Goal: Task Accomplishment & Management: Manage account settings

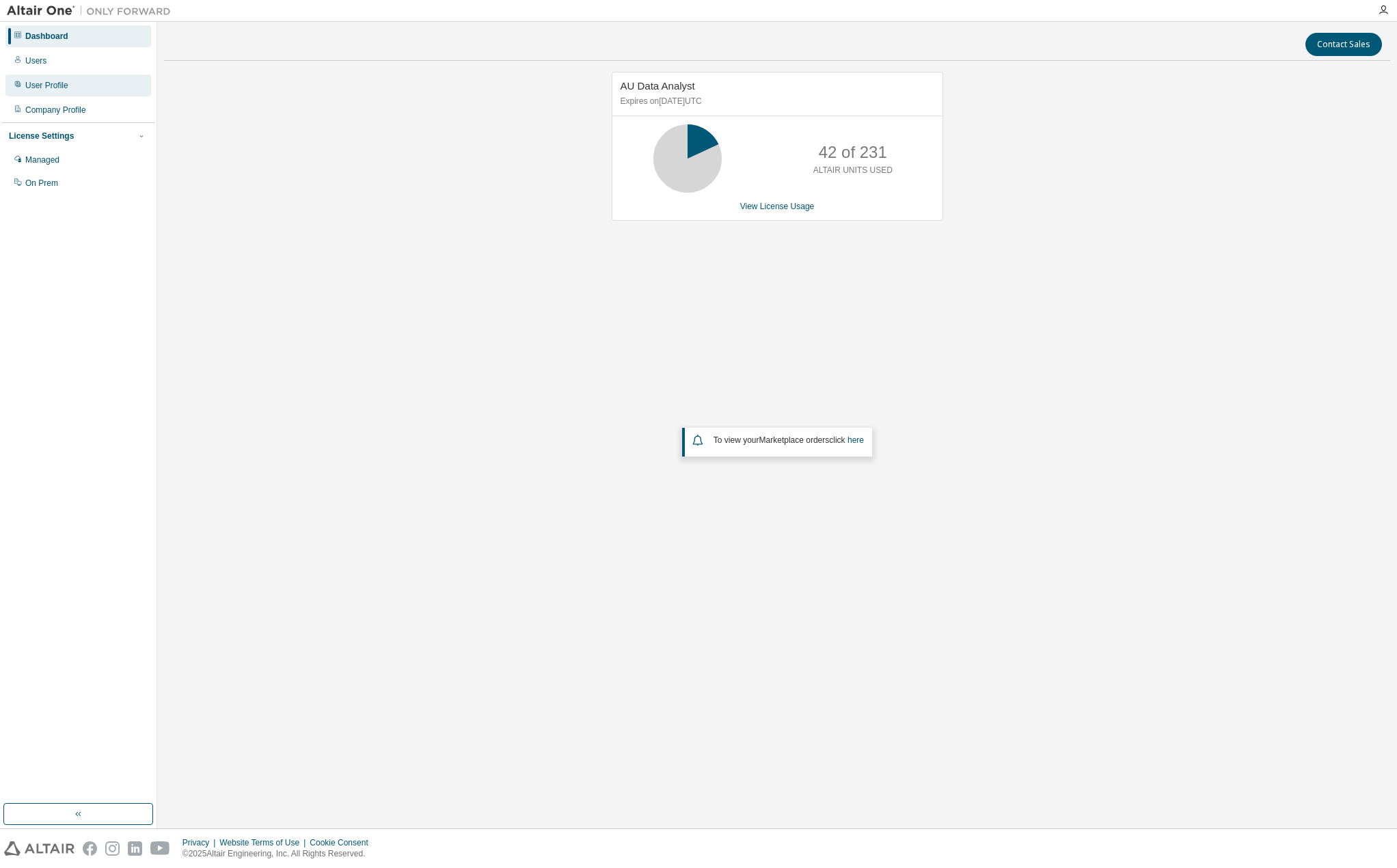
click at [32, 80] on div "User Profile" at bounding box center [47, 85] width 43 height 11
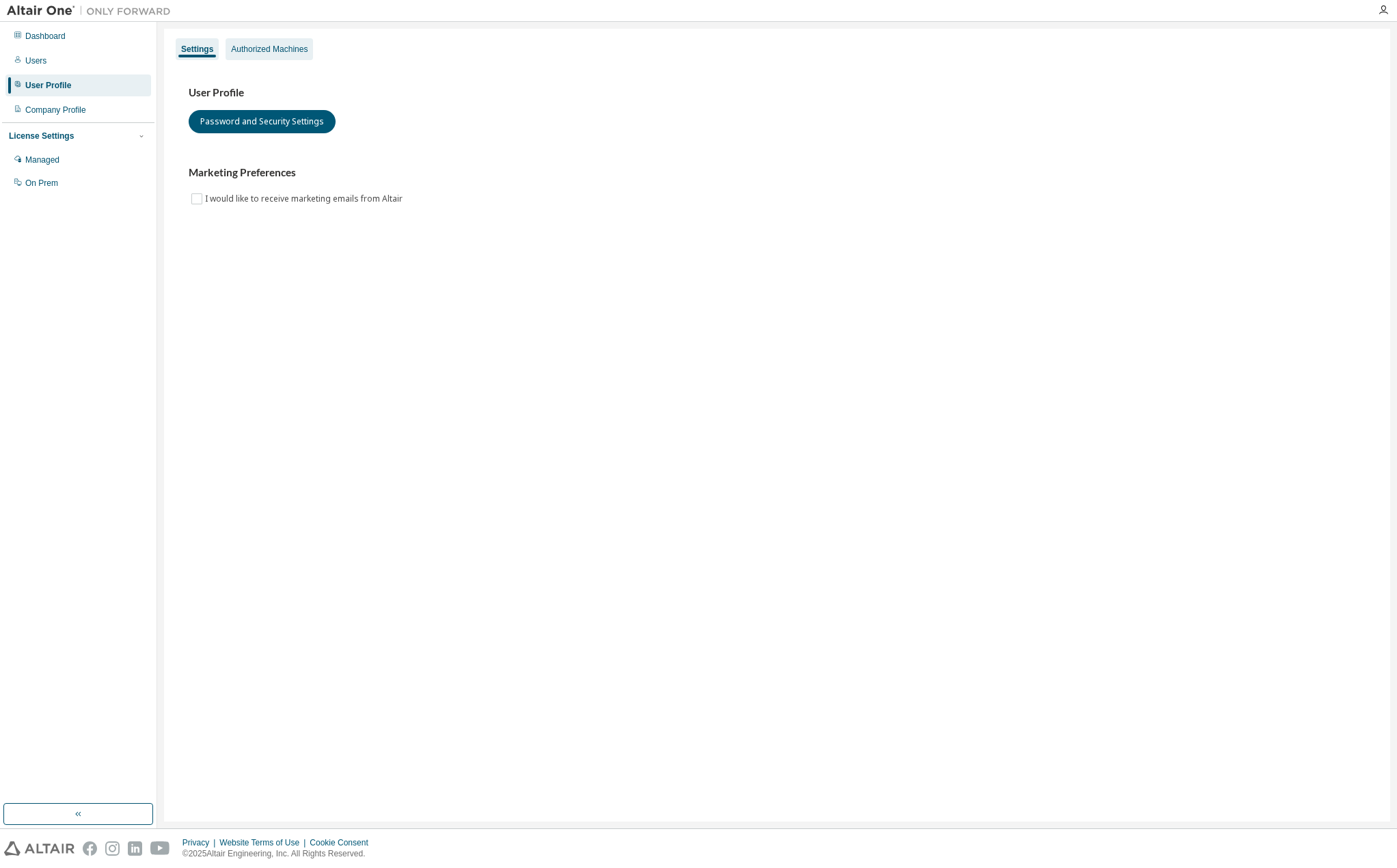
click at [270, 53] on div "Authorized Machines" at bounding box center [269, 50] width 76 height 11
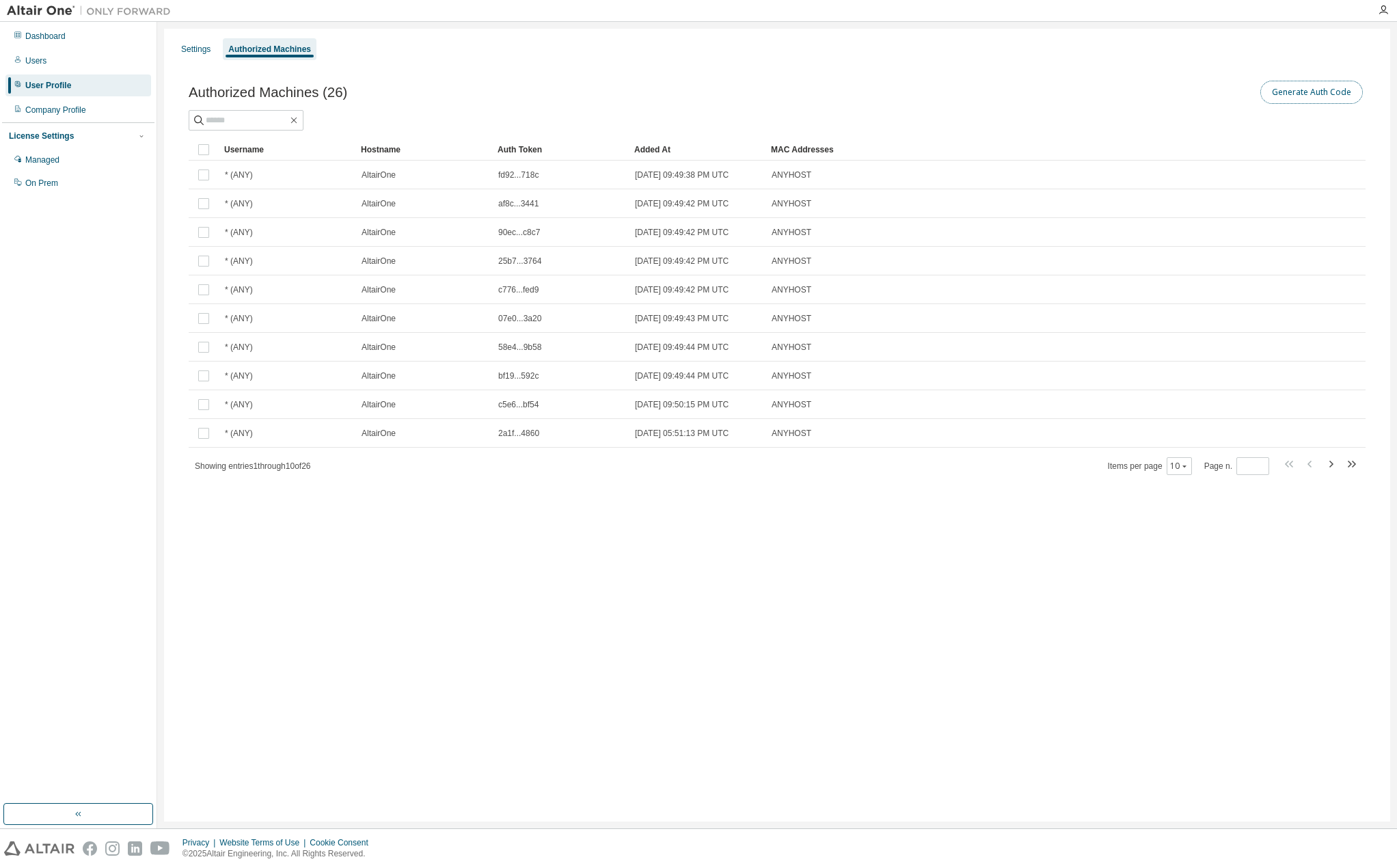
click at [1306, 91] on button "Generate Auth Code" at bounding box center [1311, 92] width 102 height 23
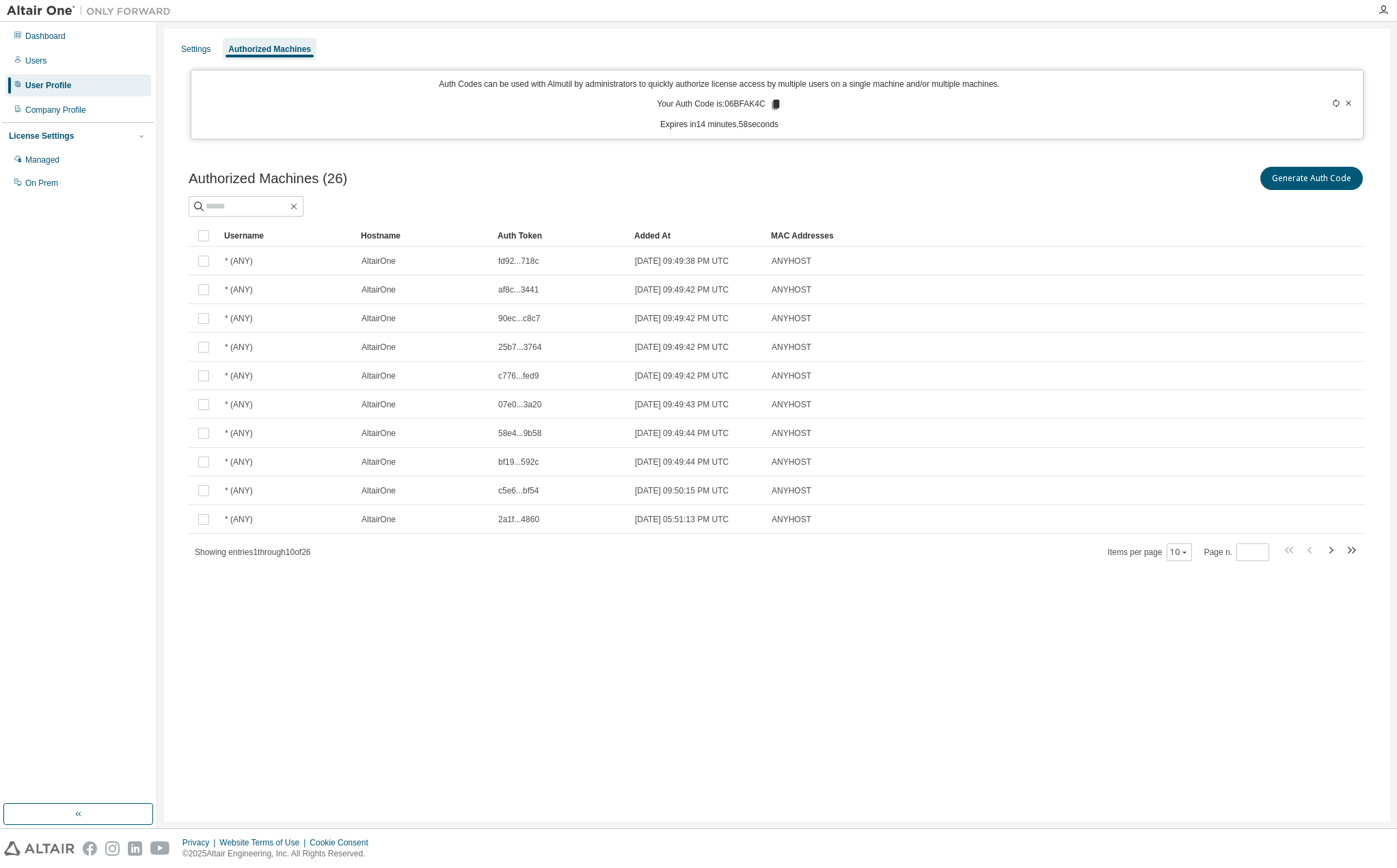
click at [776, 107] on icon at bounding box center [775, 105] width 8 height 10
